Goal: Task Accomplishment & Management: Use online tool/utility

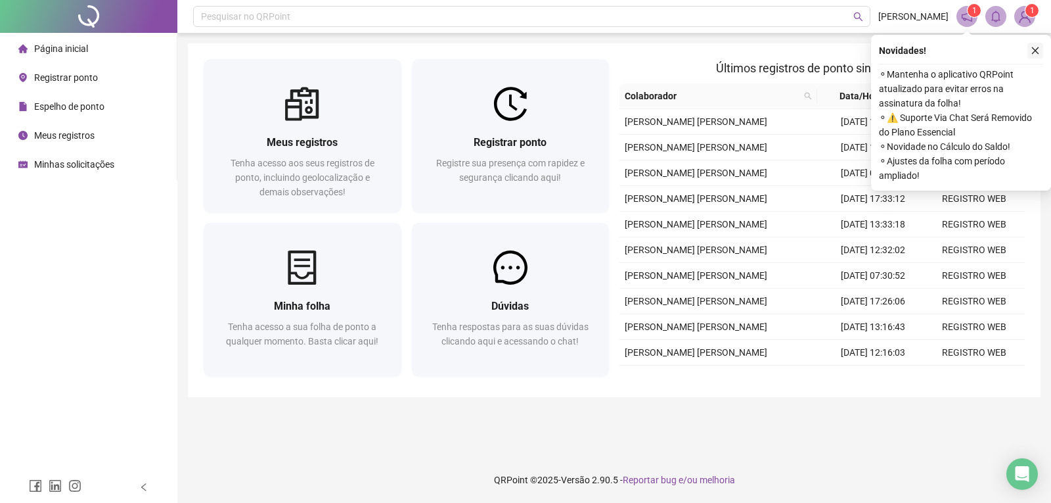
click at [1034, 55] on icon "close" at bounding box center [1035, 50] width 9 height 9
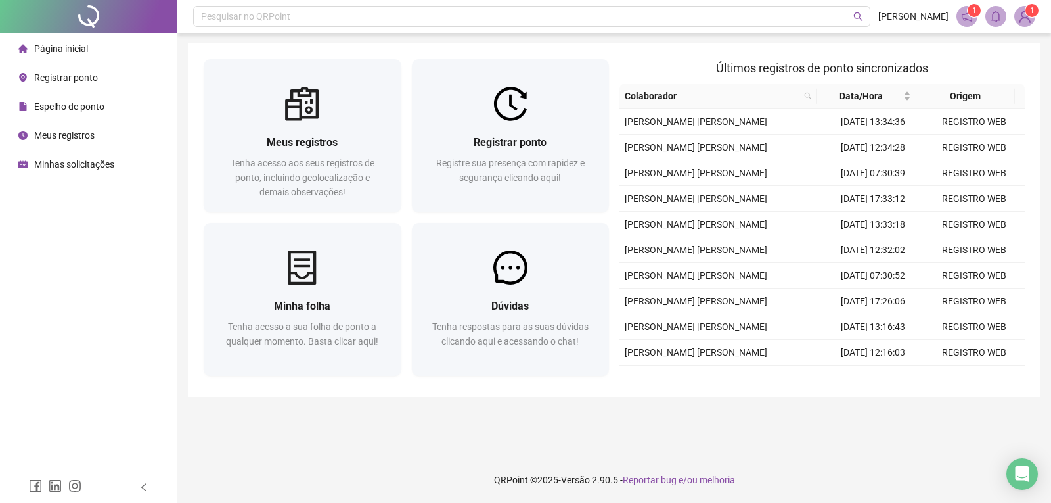
click at [78, 160] on span "Minhas solicitações" at bounding box center [74, 164] width 80 height 11
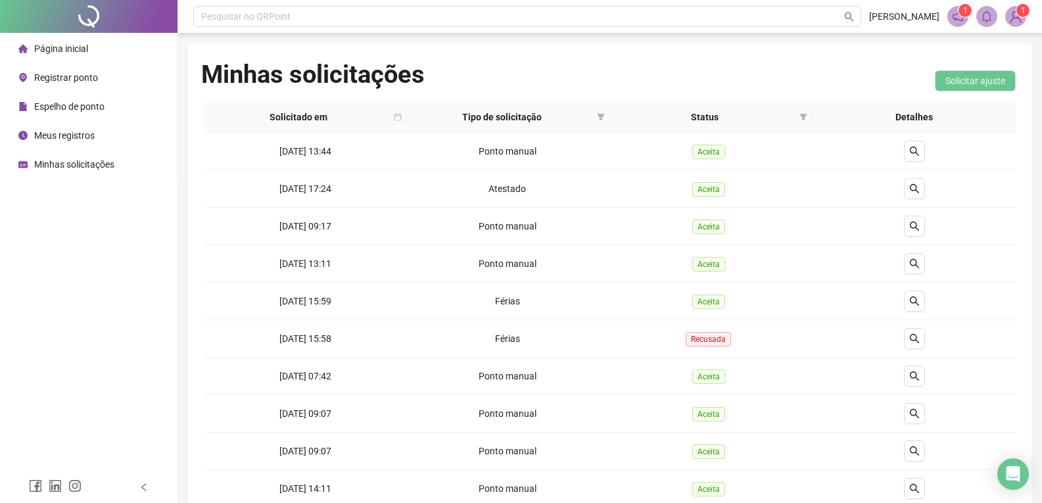
click at [92, 48] on li "Página inicial" at bounding box center [89, 48] width 172 height 26
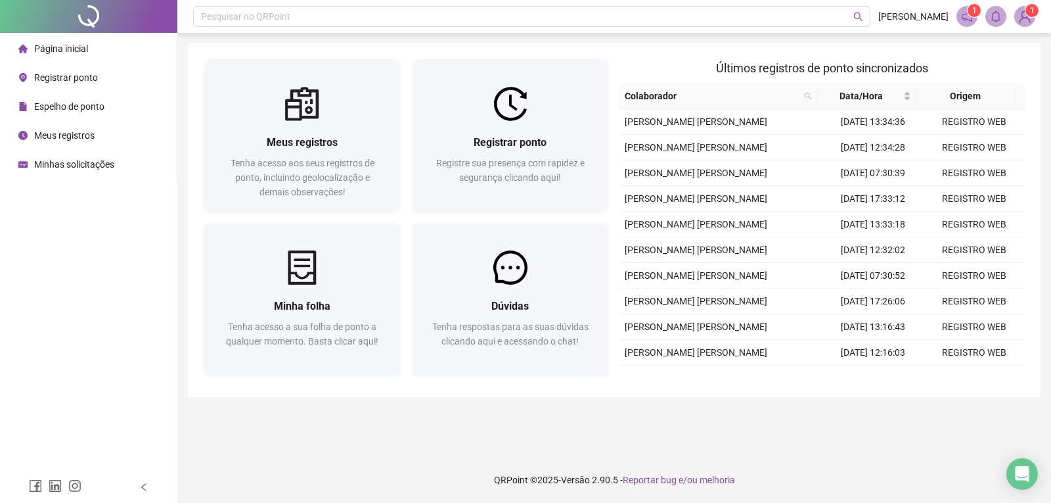
click at [78, 164] on span "Minhas solicitações" at bounding box center [74, 164] width 80 height 11
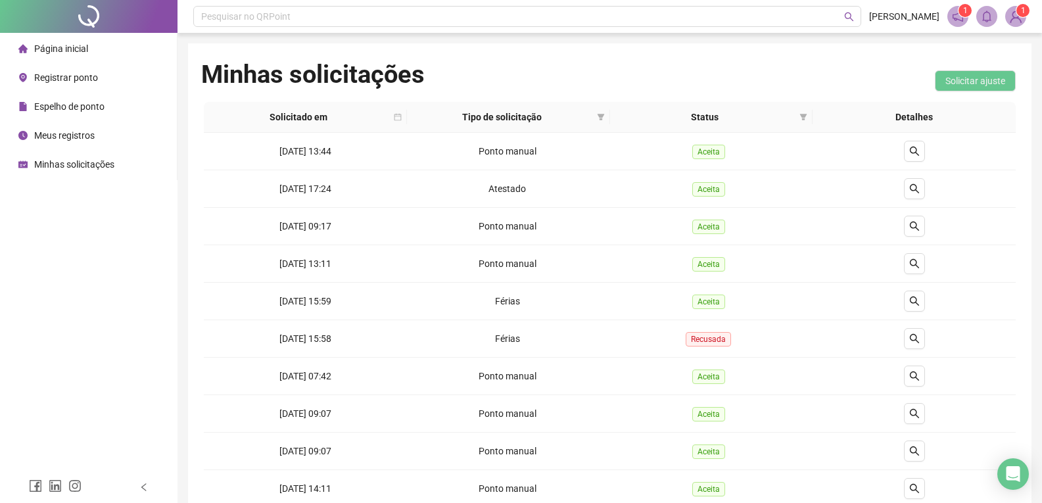
click at [112, 53] on li "Página inicial" at bounding box center [89, 48] width 172 height 26
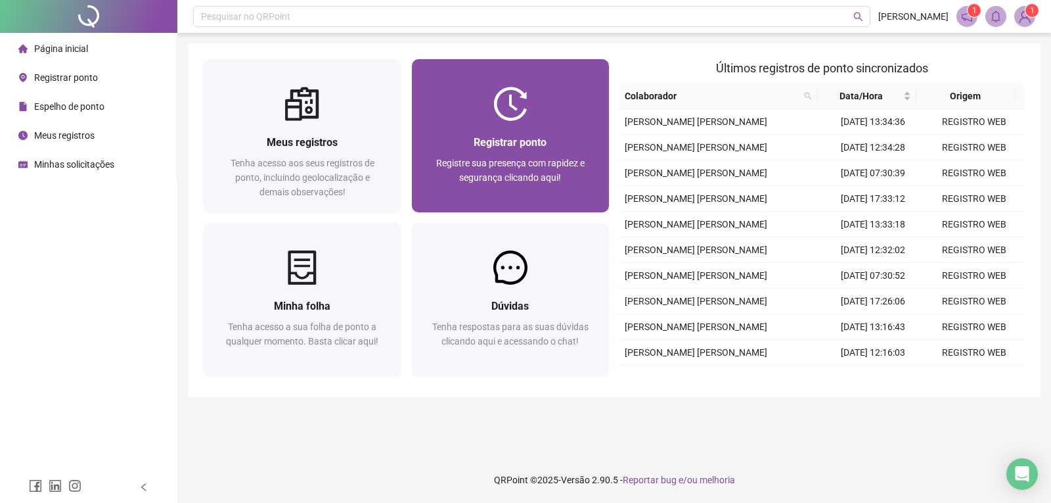
click at [506, 136] on span "Registrar ponto" at bounding box center [510, 142] width 73 height 12
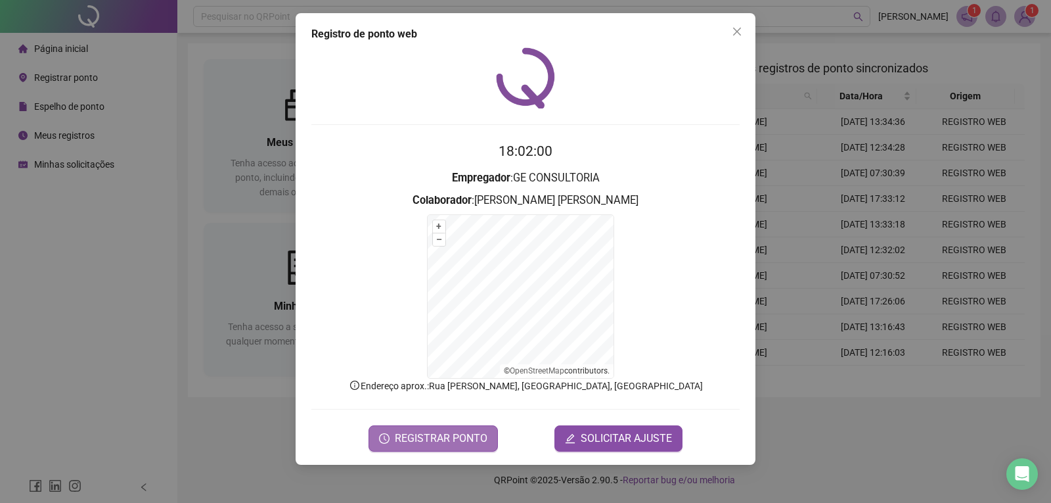
click at [450, 435] on span "REGISTRAR PONTO" at bounding box center [441, 438] width 93 height 16
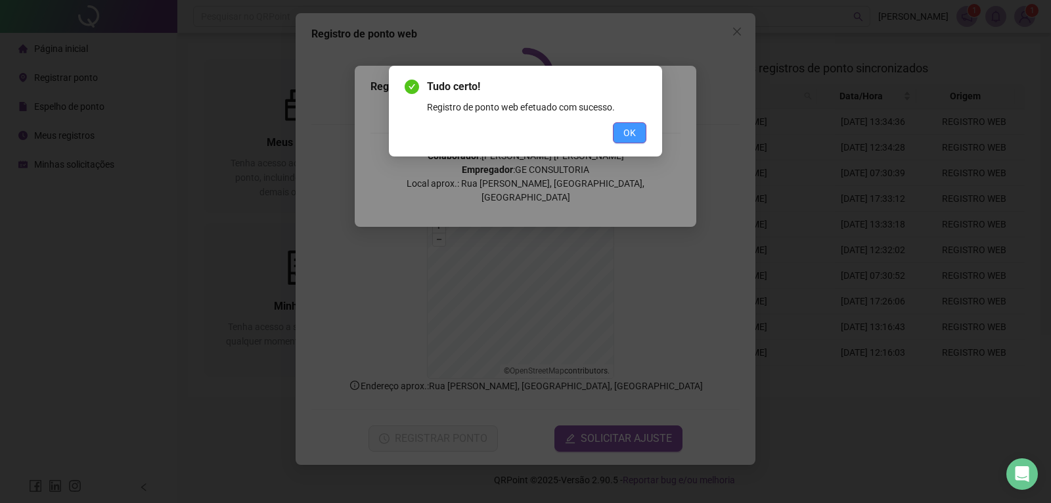
click at [615, 138] on button "OK" at bounding box center [630, 132] width 34 height 21
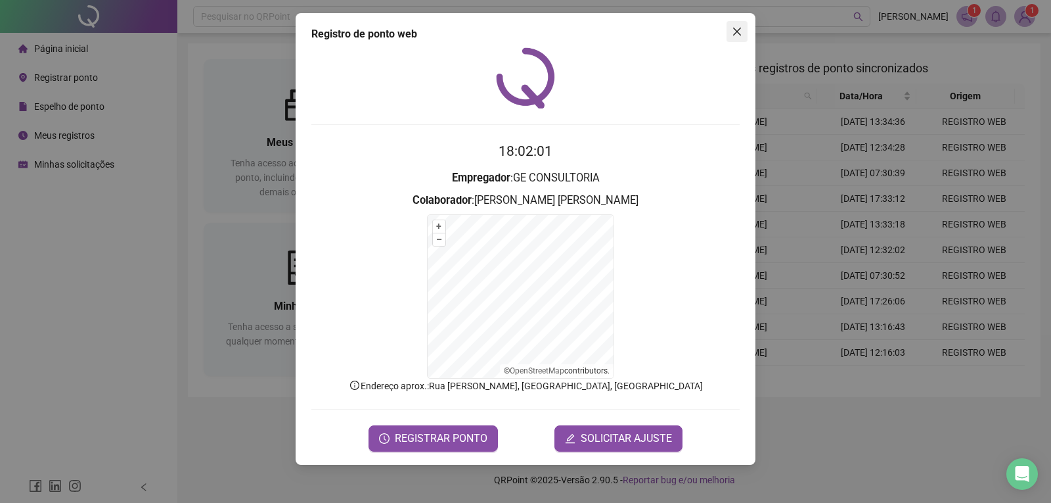
click at [735, 32] on icon "close" at bounding box center [737, 31] width 11 height 11
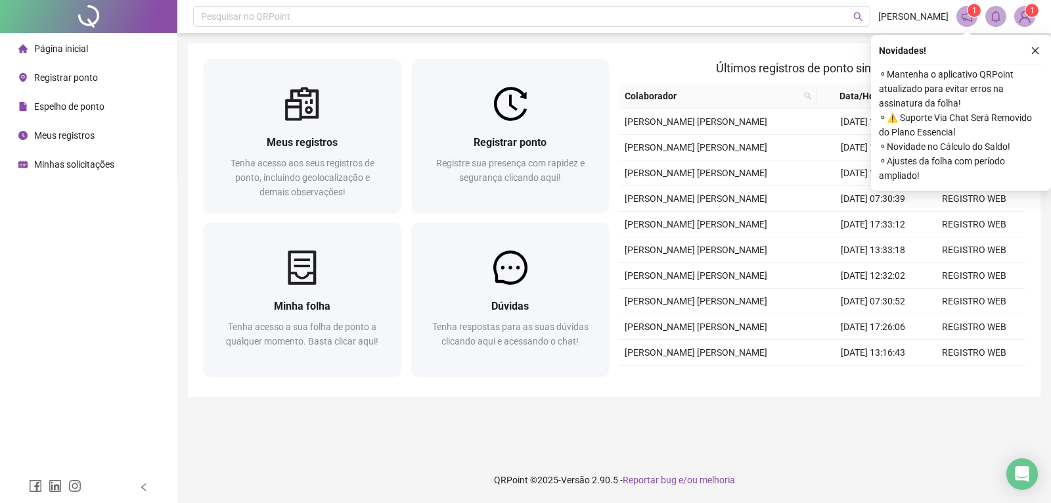
click at [75, 104] on span "Espelho de ponto" at bounding box center [69, 106] width 70 height 11
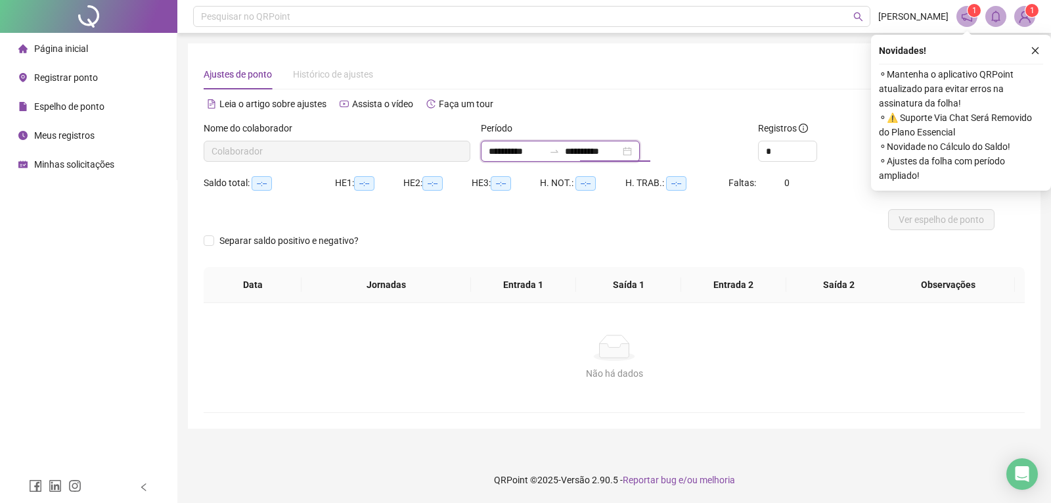
click at [608, 150] on input "**********" at bounding box center [592, 151] width 55 height 14
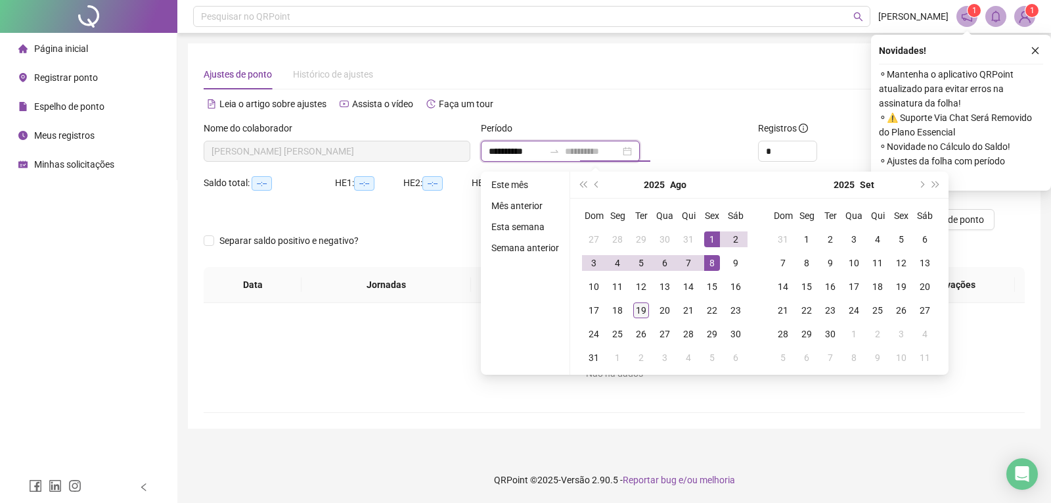
type input "**********"
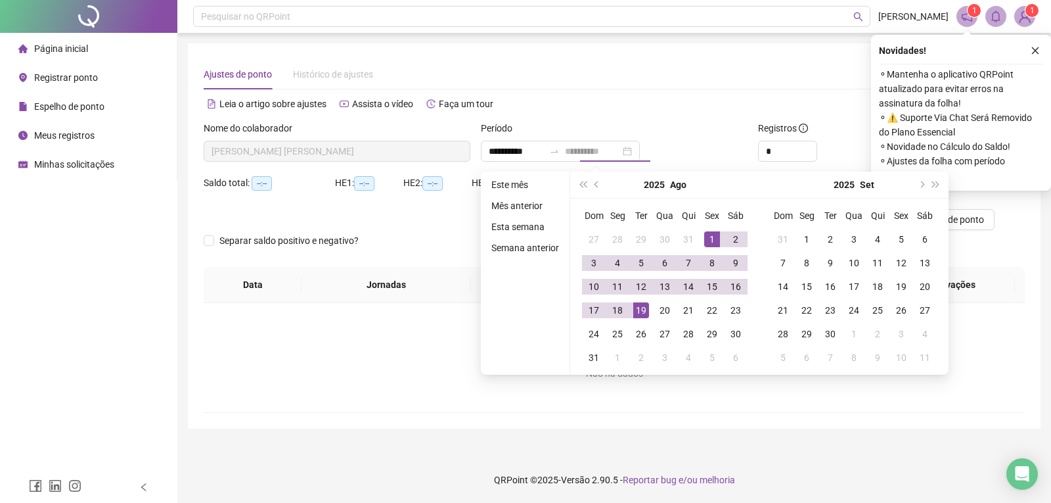
click at [643, 310] on div "19" at bounding box center [642, 310] width 16 height 16
type input "**********"
click at [685, 75] on div "Ajustes de ponto Histórico de ajustes" at bounding box center [614, 74] width 821 height 30
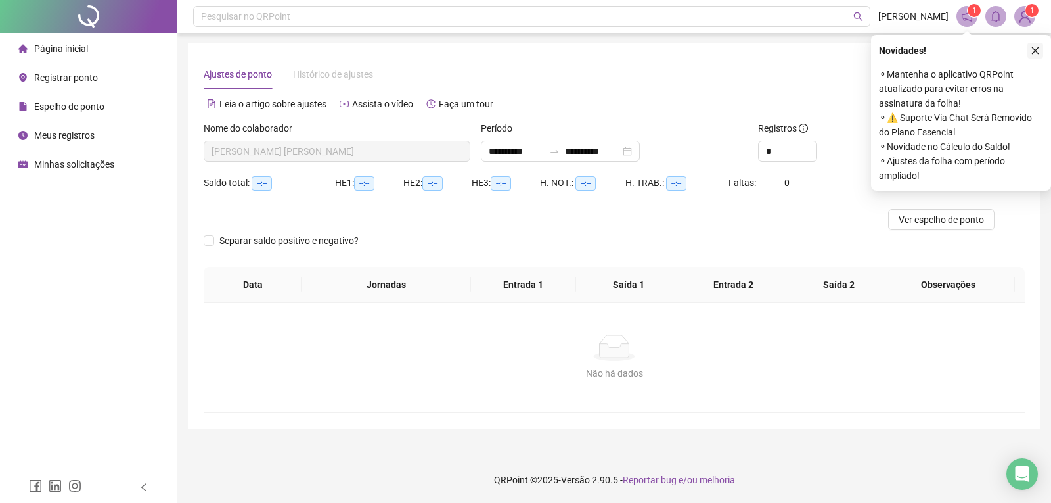
click at [1037, 51] on icon "close" at bounding box center [1035, 50] width 9 height 9
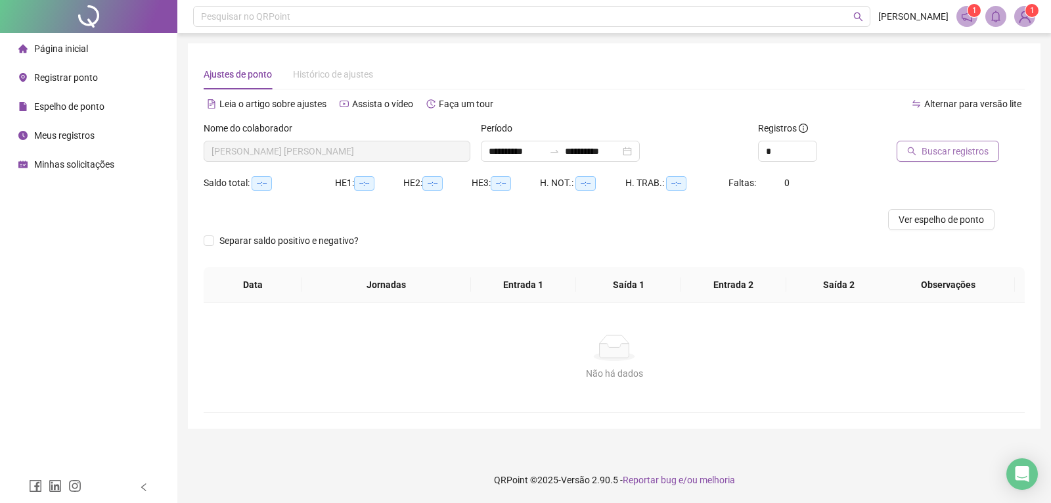
click at [949, 145] on span "Buscar registros" at bounding box center [955, 151] width 67 height 14
